Goal: Task Accomplishment & Management: Complete application form

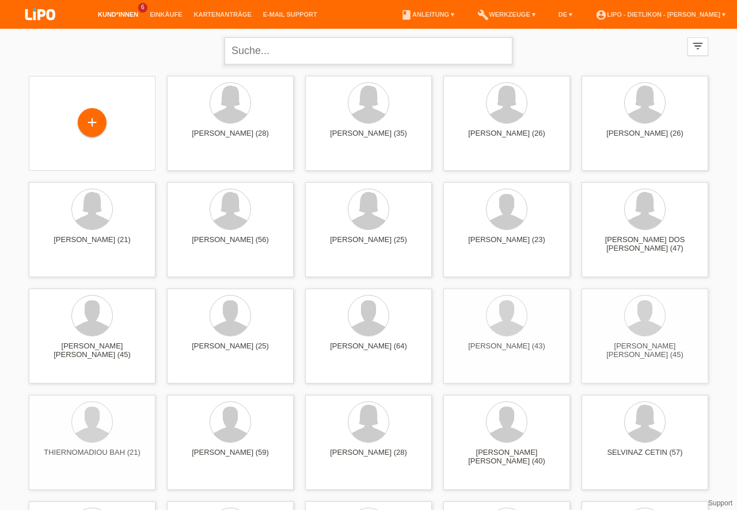
click at [279, 47] on input "text" at bounding box center [368, 50] width 288 height 27
type input "[PERSON_NAME]"
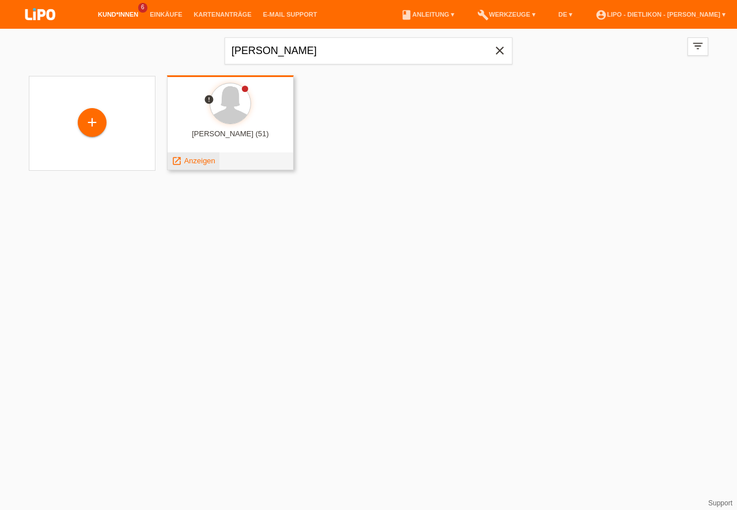
click at [190, 161] on span "Anzeigen" at bounding box center [199, 161] width 31 height 9
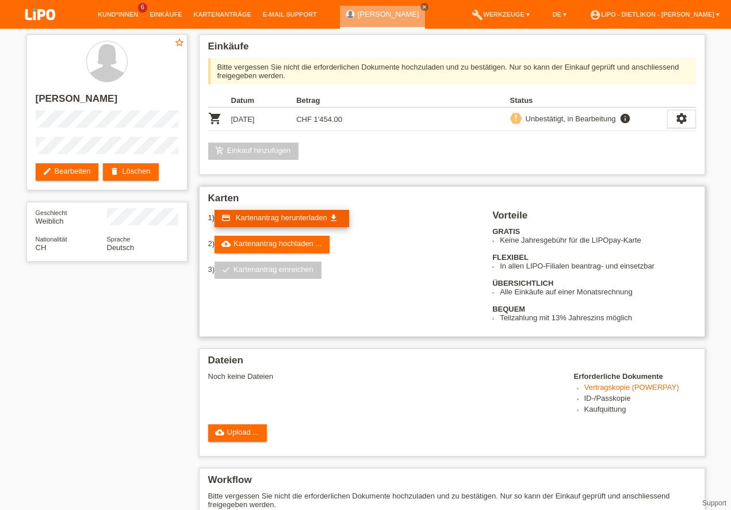
click at [265, 217] on span "Kartenantrag herunterladen" at bounding box center [282, 218] width 92 height 9
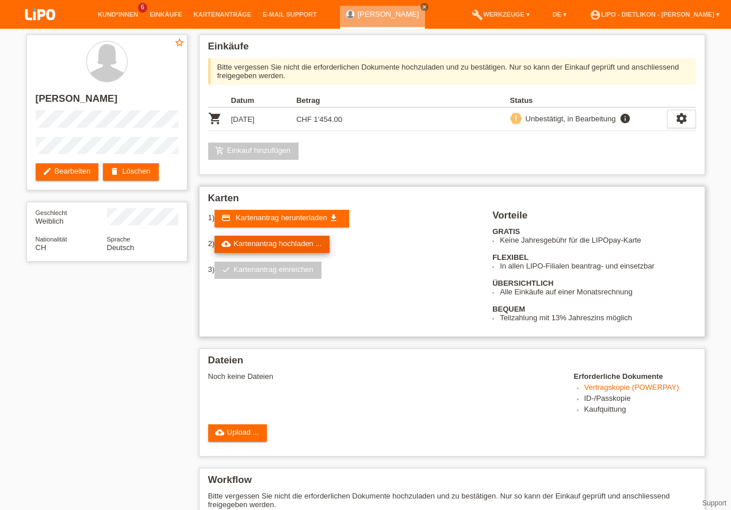
click at [268, 243] on link "cloud_upload Kartenantrag hochladen ..." at bounding box center [272, 244] width 115 height 17
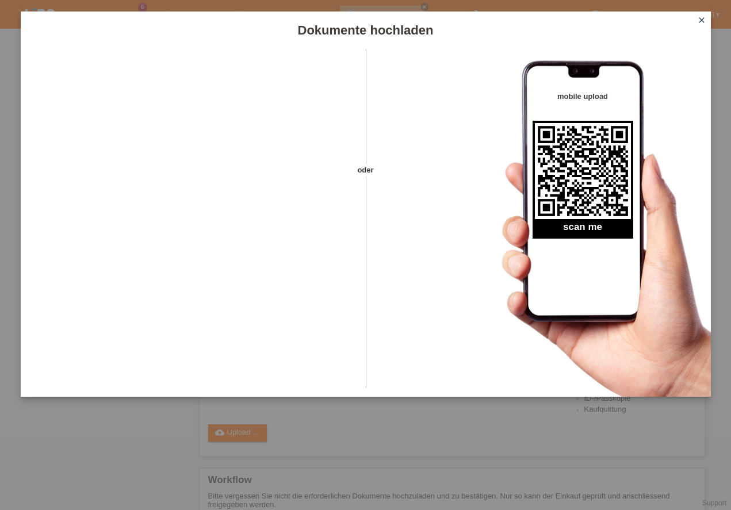
click at [704, 18] on icon "close" at bounding box center [701, 20] width 9 height 9
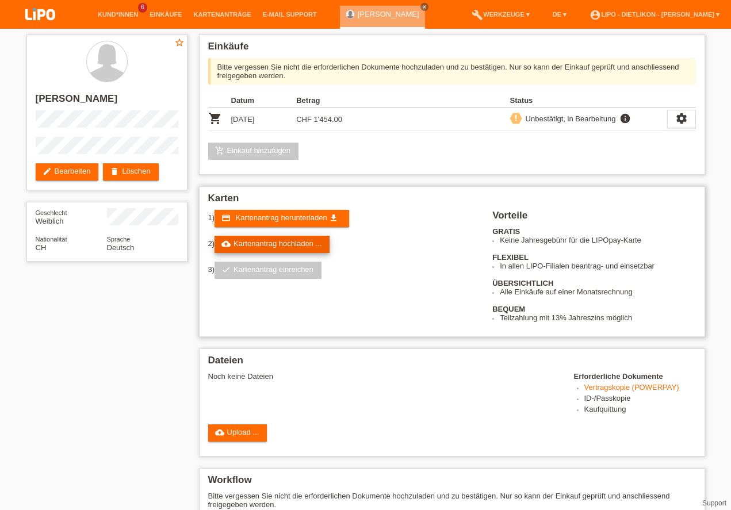
click at [268, 245] on link "cloud_upload Kartenantrag hochladen ..." at bounding box center [272, 244] width 115 height 17
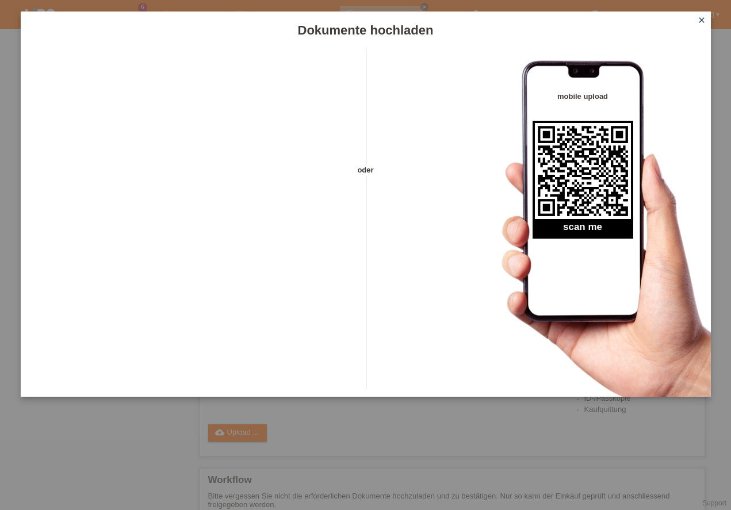
click at [702, 19] on icon "close" at bounding box center [701, 20] width 9 height 9
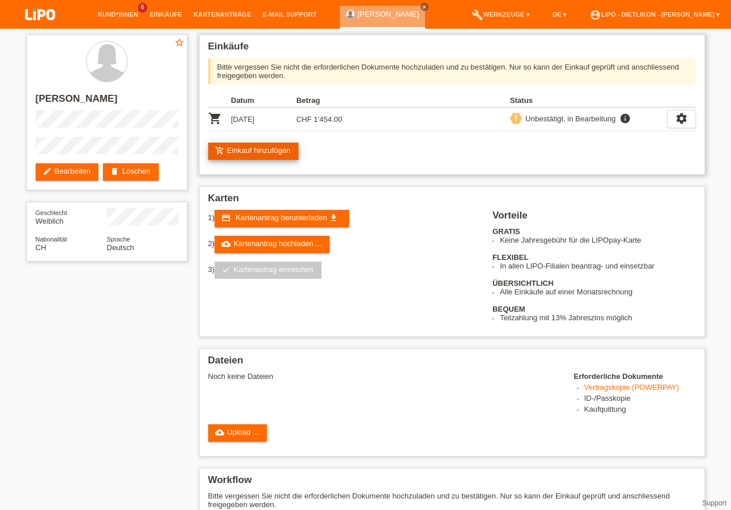
click at [253, 152] on link "add_shopping_cart Einkauf hinzufügen" at bounding box center [253, 151] width 91 height 17
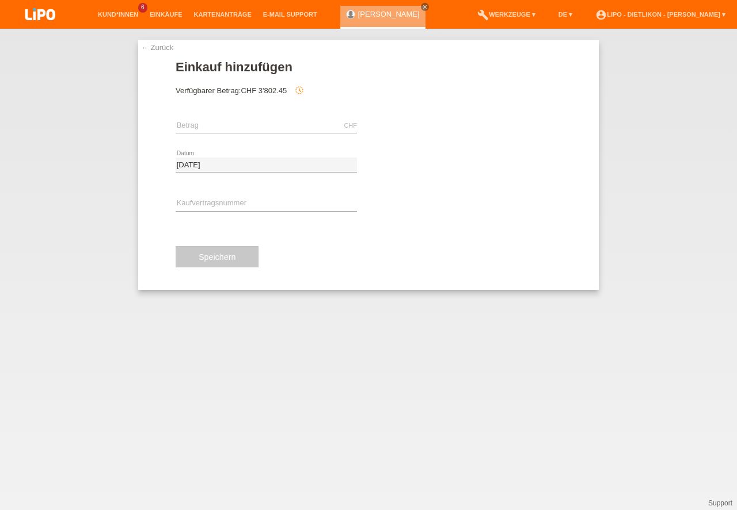
click at [256, 117] on div "CHF error Betrag" at bounding box center [266, 125] width 181 height 39
click at [246, 132] on input "text" at bounding box center [266, 126] width 181 height 14
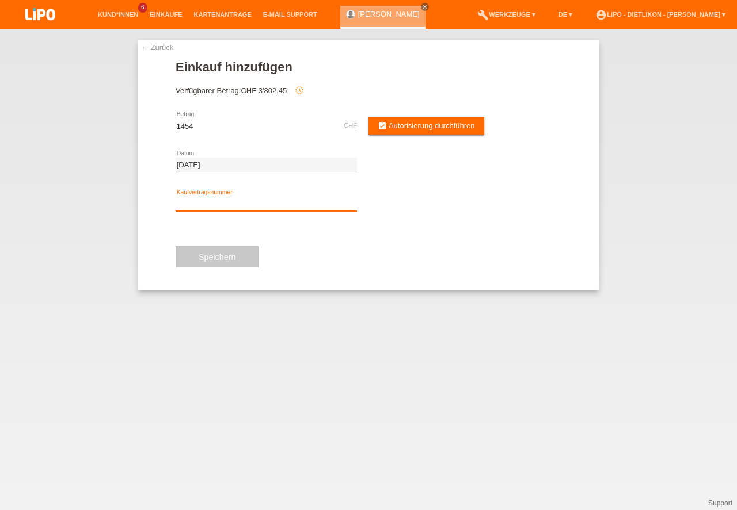
type input "1454.00"
click at [220, 204] on input "text" at bounding box center [266, 204] width 181 height 14
type input "XN3RX2"
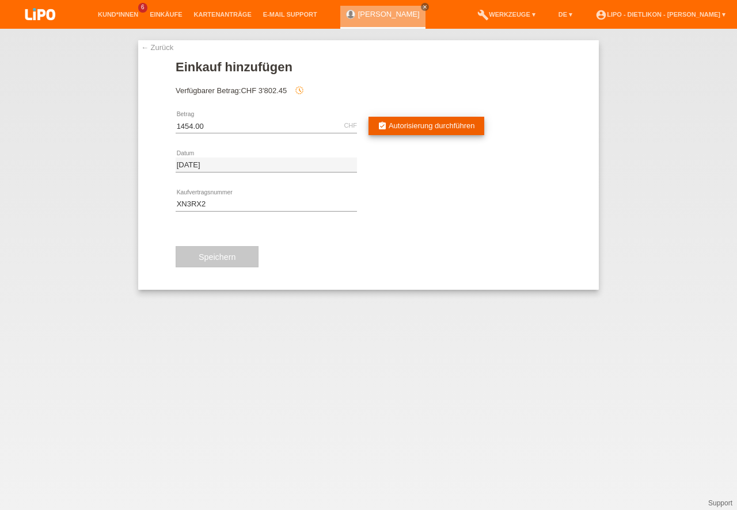
click at [402, 124] on span "Autorisierung durchführen" at bounding box center [431, 125] width 86 height 9
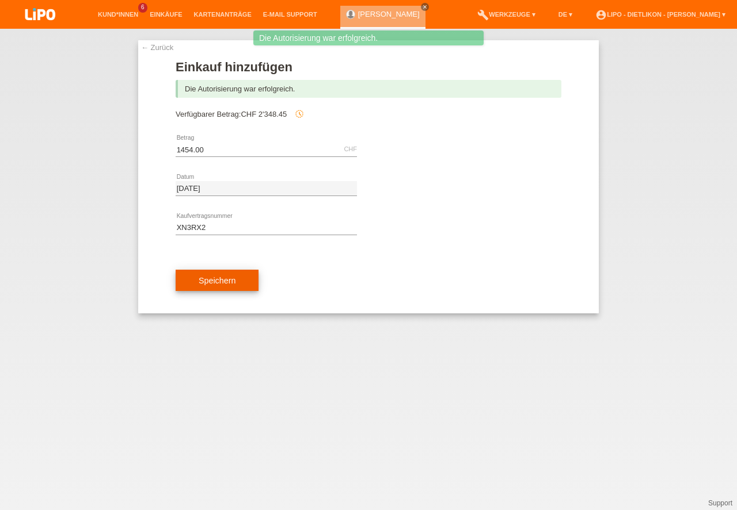
click at [241, 282] on button "Speichern" at bounding box center [217, 281] width 83 height 22
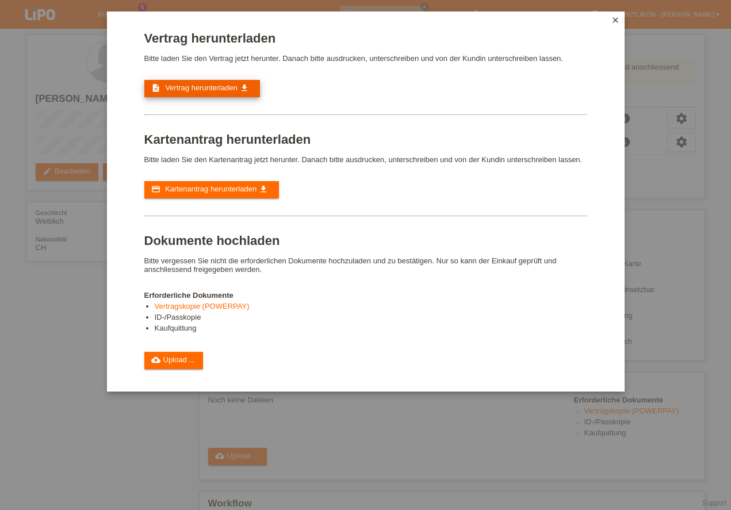
click at [230, 90] on span "Vertrag herunterladen" at bounding box center [201, 87] width 73 height 9
click at [186, 363] on link "cloud_upload Upload ..." at bounding box center [173, 360] width 59 height 17
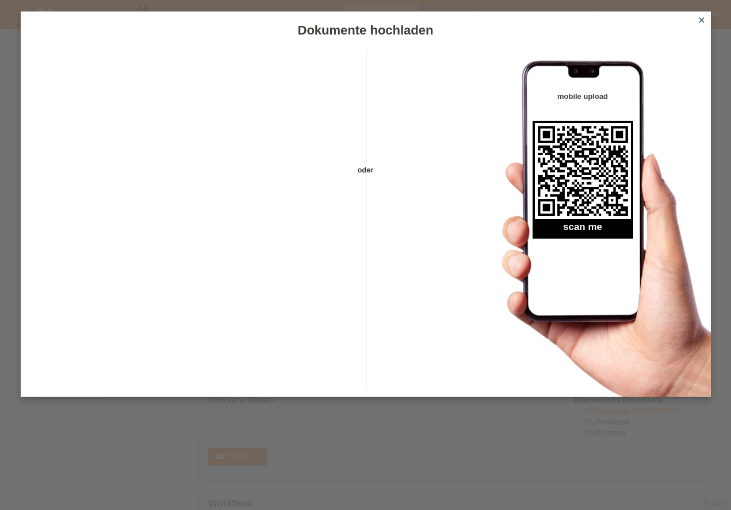
drag, startPoint x: 706, startPoint y: 19, endPoint x: 668, endPoint y: 49, distance: 49.2
click at [705, 18] on icon "close" at bounding box center [701, 20] width 9 height 9
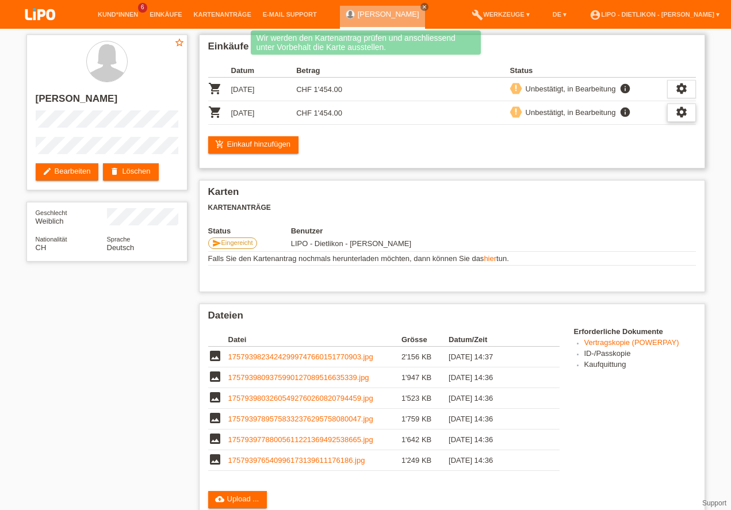
click at [688, 116] on icon "settings" at bounding box center [682, 112] width 13 height 13
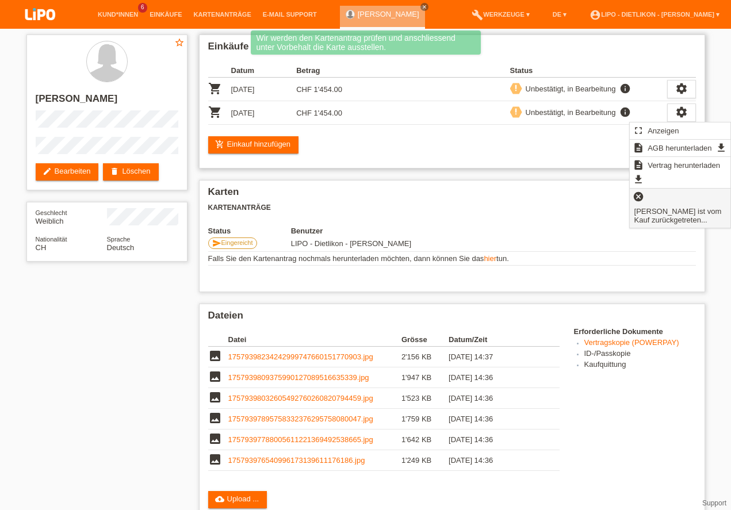
click at [680, 214] on span "[PERSON_NAME] ist vom Kauf zurückgetreten..." at bounding box center [680, 215] width 95 height 22
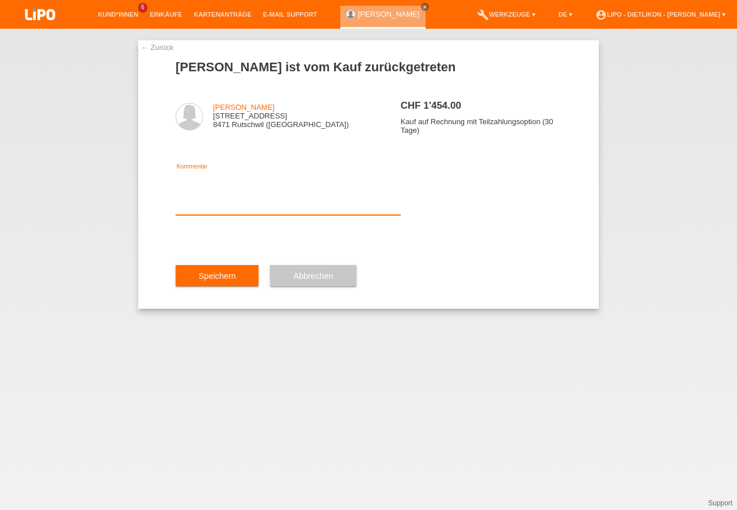
click at [249, 212] on textarea at bounding box center [288, 193] width 225 height 44
type textarea "NEUE KV."
click at [217, 284] on button "Speichern" at bounding box center [217, 276] width 83 height 22
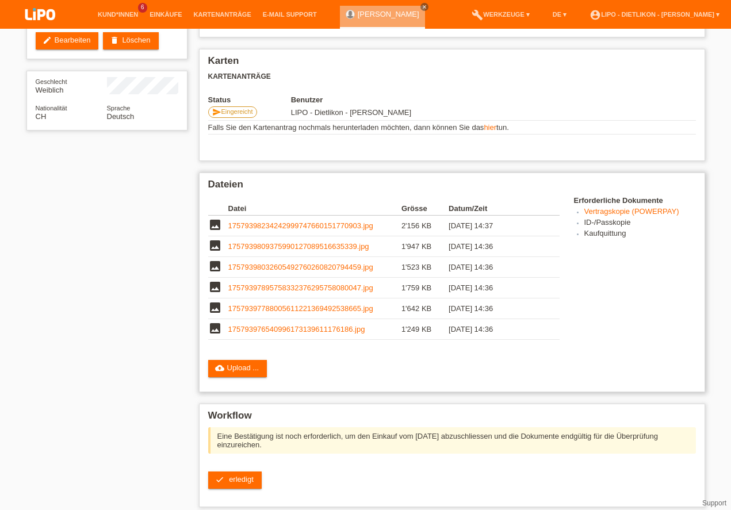
scroll to position [230, 0]
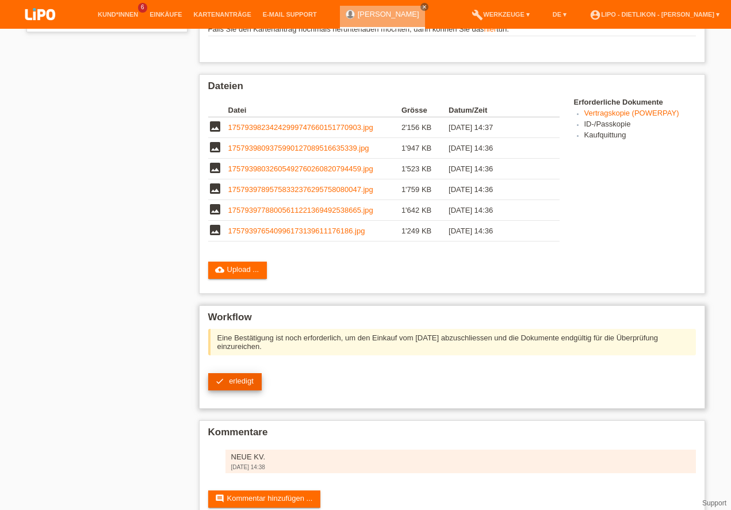
click at [231, 380] on span "erledigt" at bounding box center [241, 381] width 25 height 9
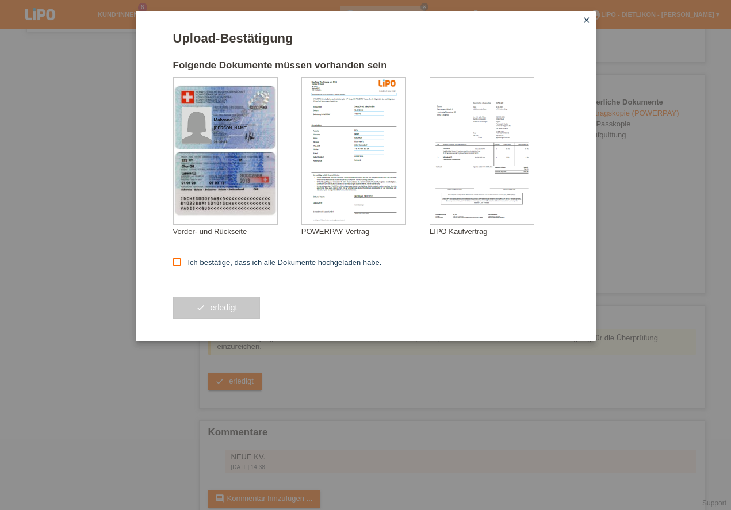
click at [178, 263] on icon at bounding box center [176, 261] width 7 height 7
click at [178, 263] on input "Ich bestätige, dass ich alle Dokumente hochgeladen habe." at bounding box center [176, 261] width 7 height 7
checkbox input "true"
click at [204, 314] on button "check erledigt" at bounding box center [216, 308] width 87 height 22
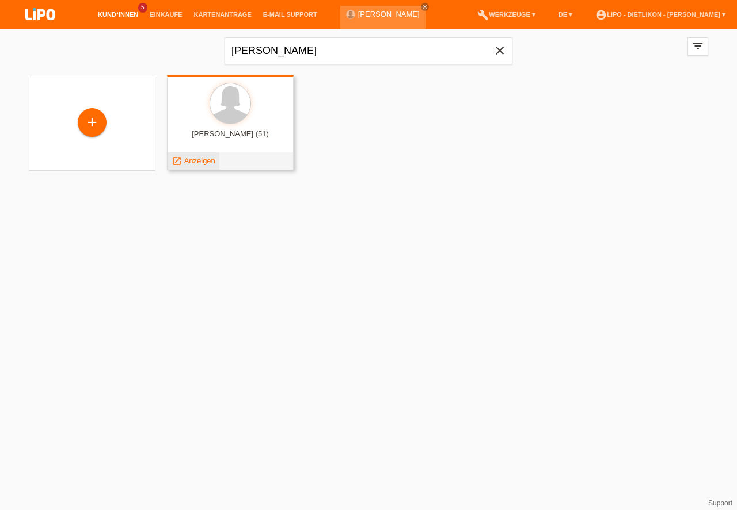
click at [195, 161] on span "Anzeigen" at bounding box center [199, 161] width 31 height 9
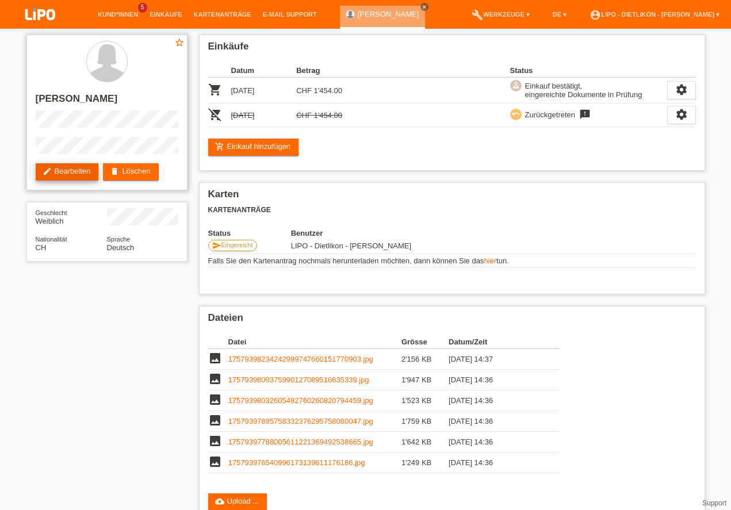
click at [70, 171] on link "edit Bearbeiten" at bounding box center [67, 171] width 63 height 17
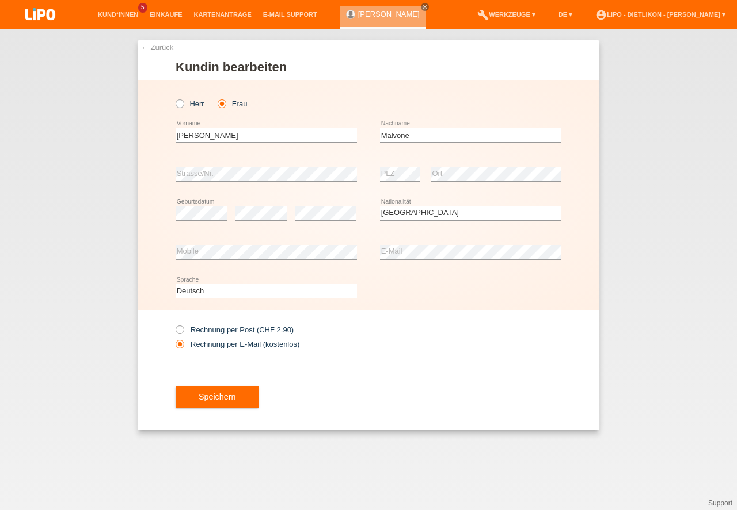
select select "CH"
click at [237, 396] on button "Speichern" at bounding box center [217, 397] width 83 height 22
